Goal: Information Seeking & Learning: Learn about a topic

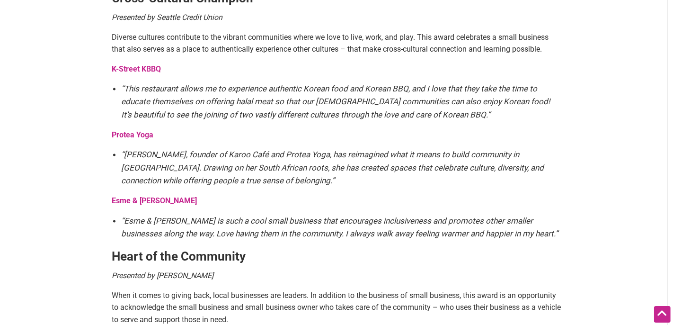
scroll to position [1157, 0]
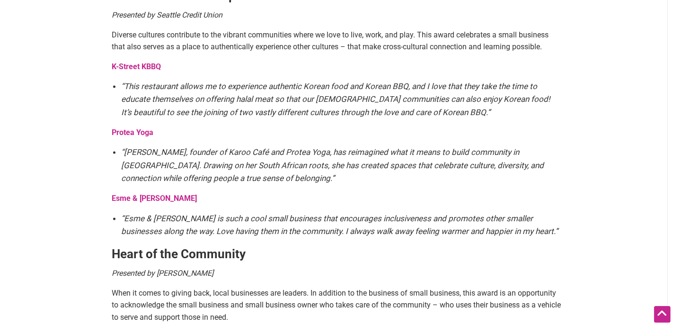
click at [134, 62] on strong "K-Street KBBQ" at bounding box center [136, 66] width 49 height 9
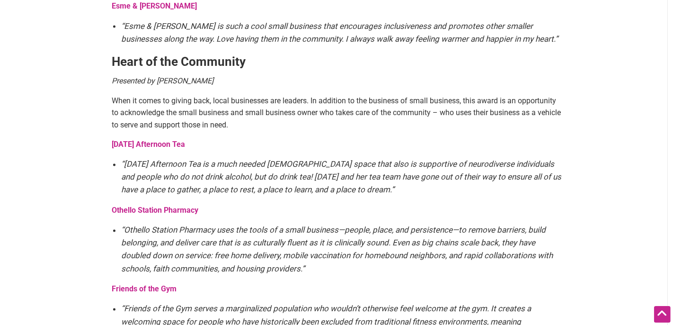
scroll to position [1351, 0]
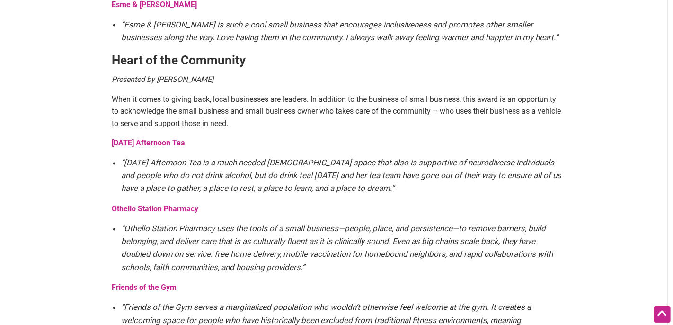
click at [153, 138] on strong "[DATE] Afternoon Tea" at bounding box center [148, 142] width 73 height 9
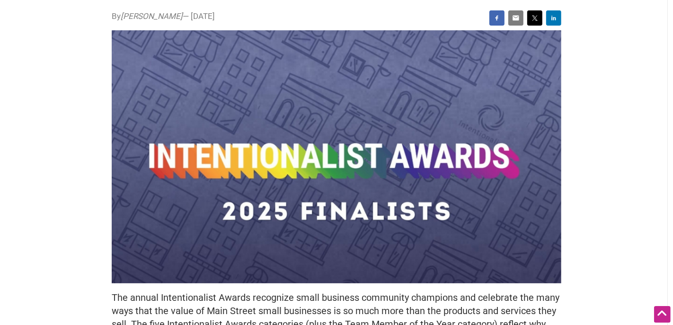
scroll to position [0, 0]
